Goal: Communication & Community: Answer question/provide support

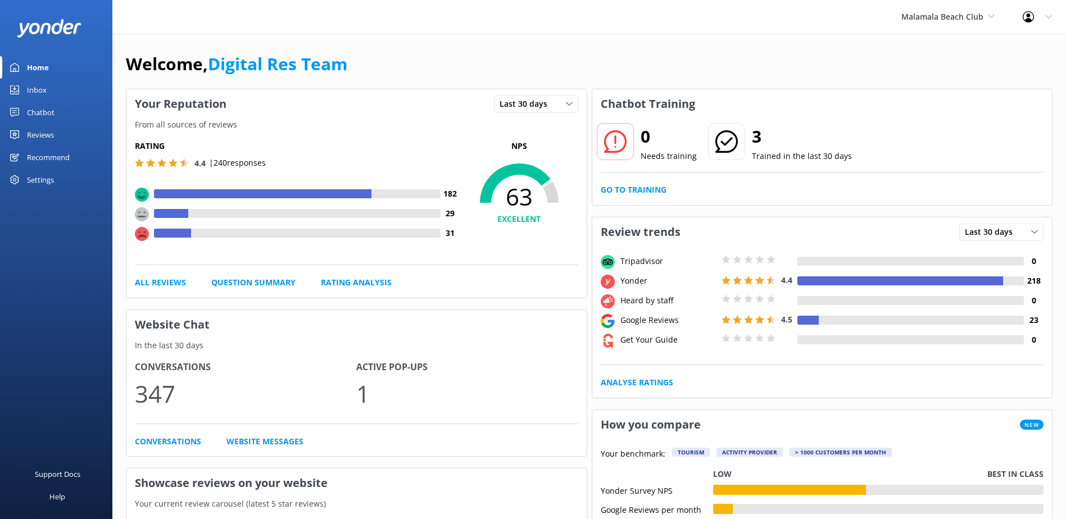
click at [38, 85] on div "Inbox" at bounding box center [37, 90] width 20 height 22
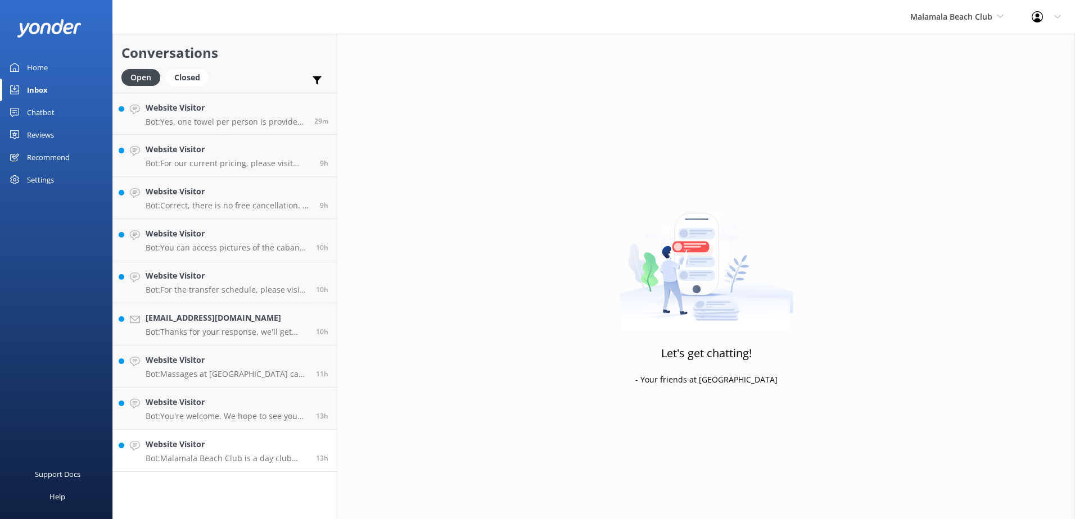
click at [247, 449] on h4 "Website Visitor" at bounding box center [227, 444] width 162 height 12
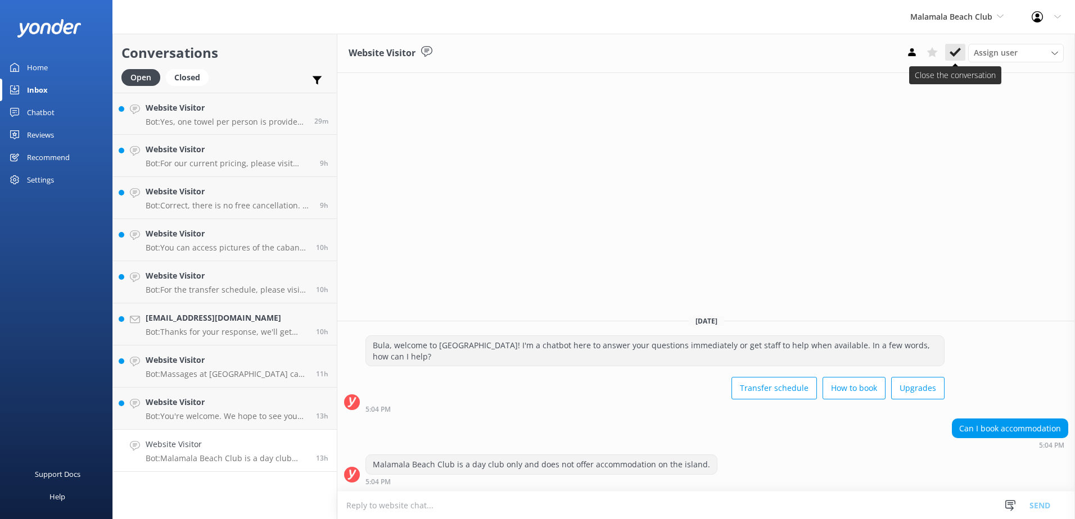
click at [955, 47] on icon at bounding box center [954, 52] width 11 height 11
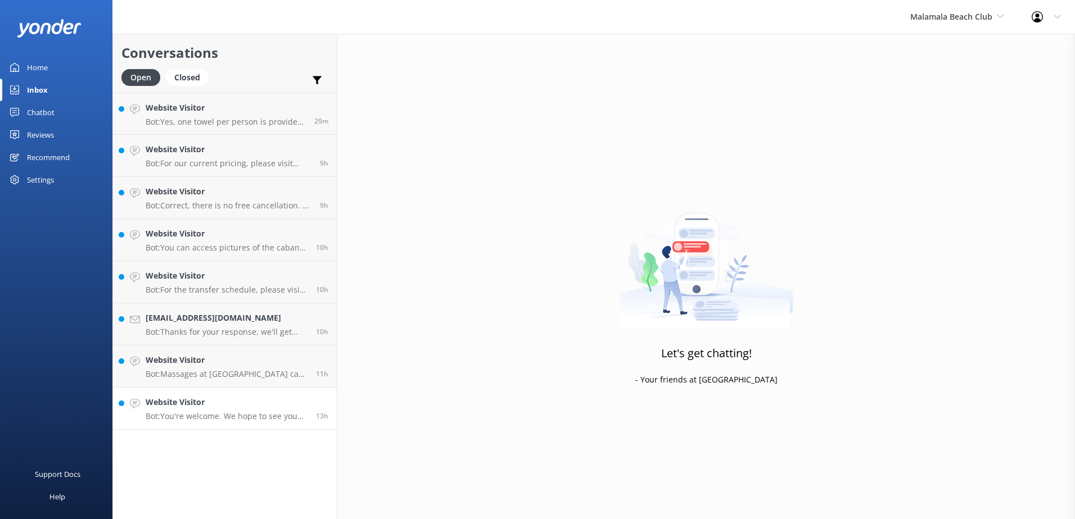
click at [299, 410] on div "Website Visitor Bot: You're welcome. We hope to see you Malamala Beach Club Soo…" at bounding box center [227, 408] width 162 height 25
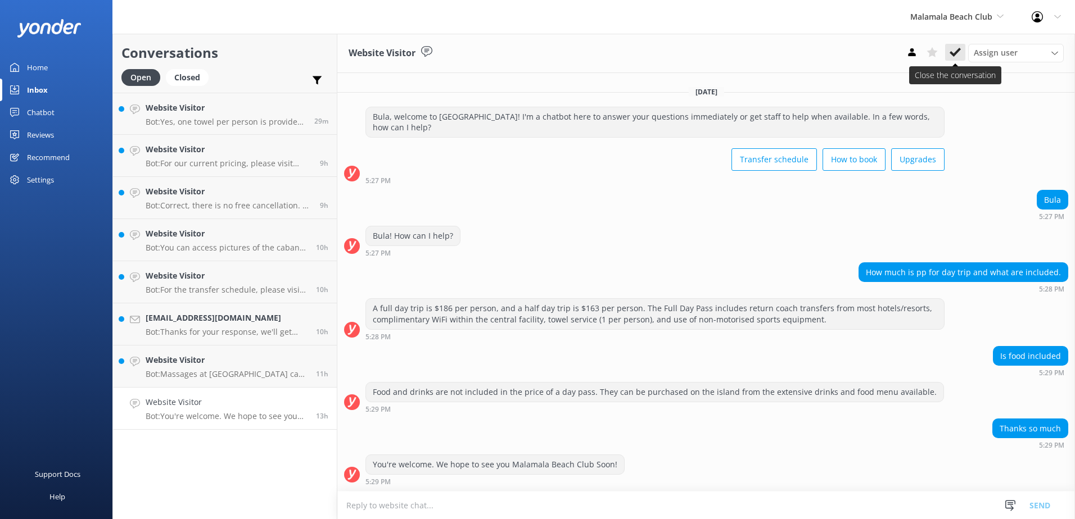
click at [958, 52] on use at bounding box center [954, 52] width 11 height 9
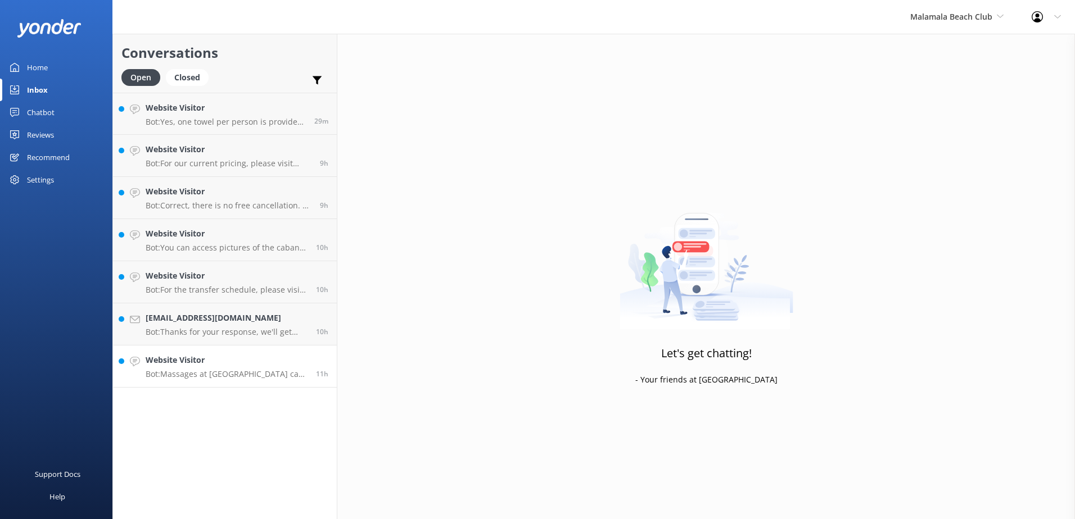
click at [266, 370] on p "Bot: Massages at [GEOGRAPHIC_DATA] can only be booked on the day of your visit.…" at bounding box center [227, 374] width 162 height 10
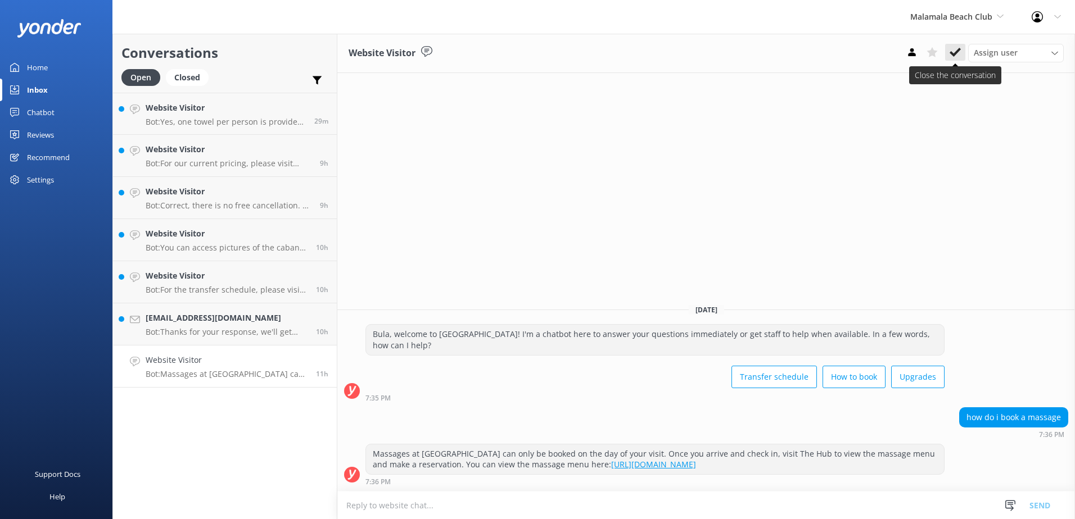
click at [950, 53] on use at bounding box center [954, 52] width 11 height 9
